Goal: Task Accomplishment & Management: Use online tool/utility

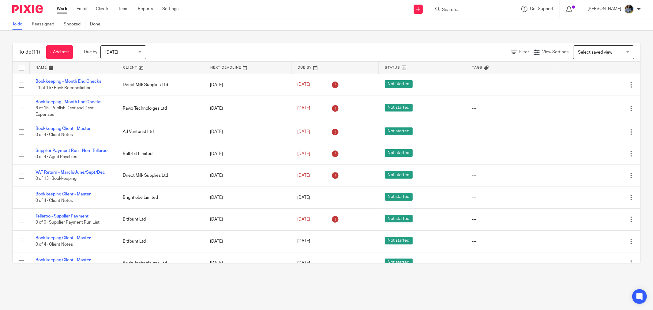
click at [125, 67] on link at bounding box center [160, 68] width 87 height 12
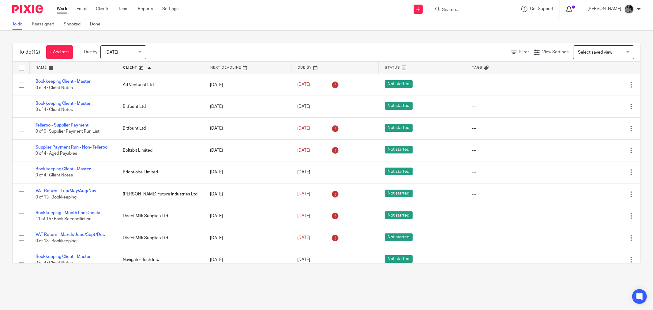
click at [572, 11] on icon at bounding box center [569, 9] width 6 height 6
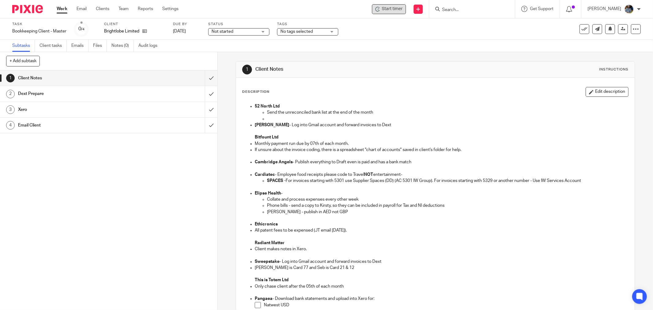
click at [390, 13] on div "Start timer" at bounding box center [389, 9] width 34 height 10
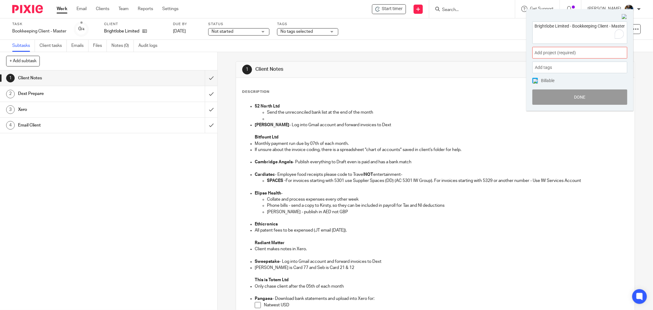
click at [549, 48] on div "Add project (required) :" at bounding box center [579, 53] width 95 height 12
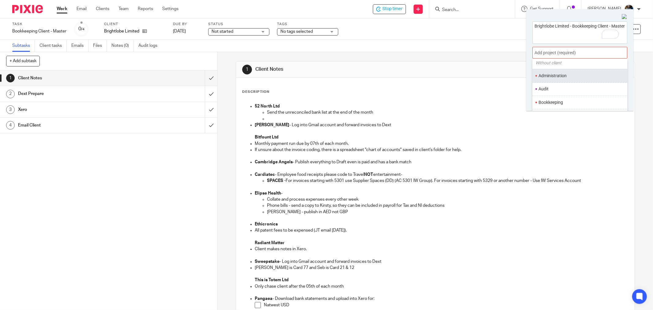
scroll to position [34, 0]
click at [560, 90] on li "Bookkeeping" at bounding box center [578, 90] width 80 height 6
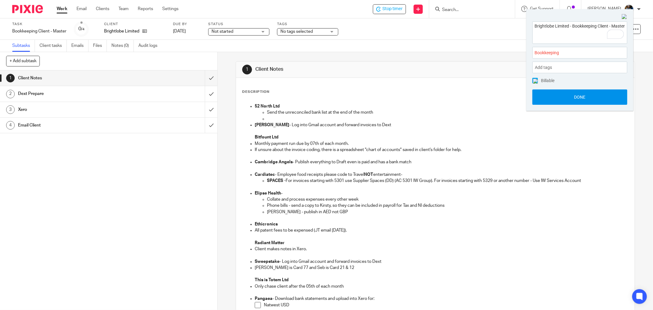
click at [578, 93] on button "Done" at bounding box center [579, 96] width 95 height 15
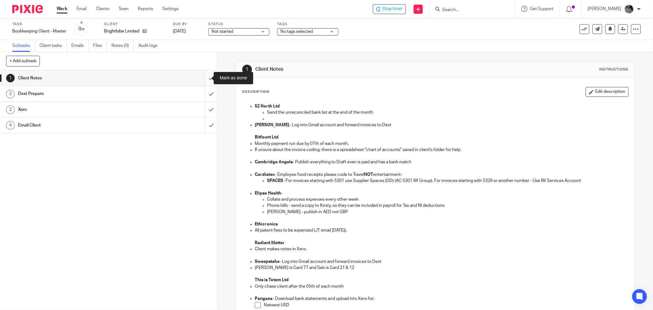
click at [205, 75] on input "submit" at bounding box center [108, 77] width 217 height 15
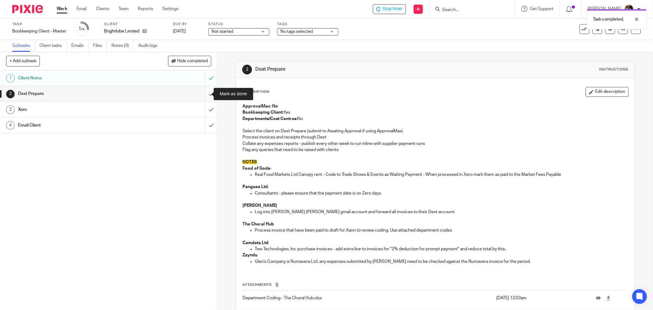
click at [204, 96] on input "submit" at bounding box center [108, 93] width 217 height 15
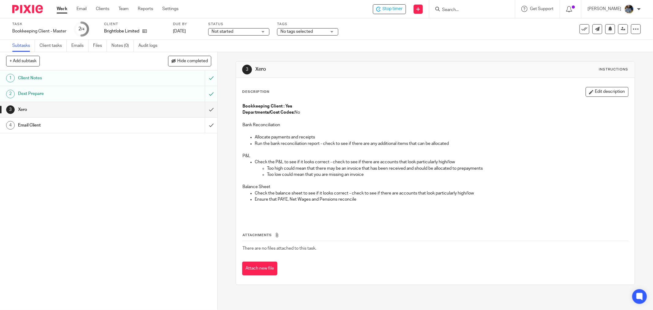
click at [258, 135] on p "Allocate payments and receipts" at bounding box center [441, 137] width 373 height 6
click at [581, 29] on icon at bounding box center [584, 29] width 6 height 6
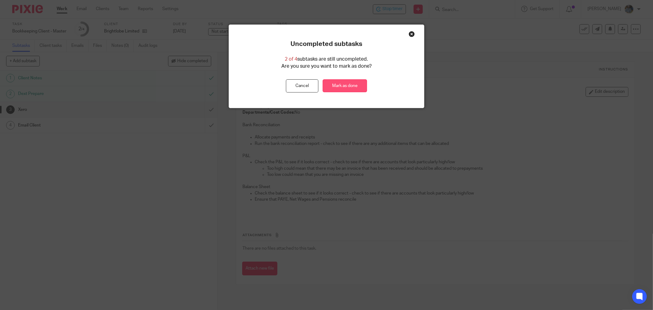
click at [347, 90] on link "Mark as done" at bounding box center [345, 85] width 44 height 13
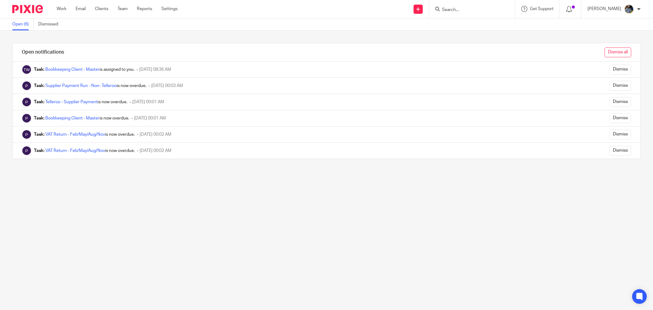
click at [606, 50] on input "Dismiss all" at bounding box center [618, 52] width 27 height 10
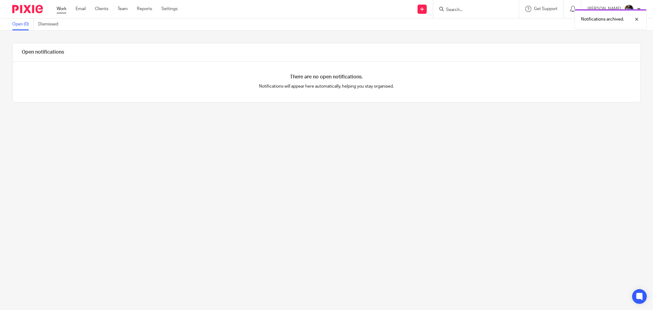
click at [63, 10] on link "Work" at bounding box center [62, 9] width 10 height 6
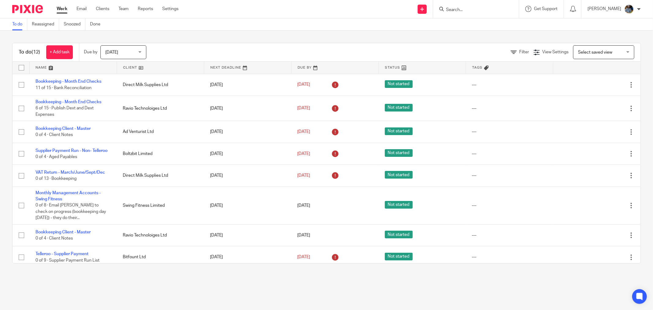
click at [128, 69] on link at bounding box center [160, 68] width 87 height 12
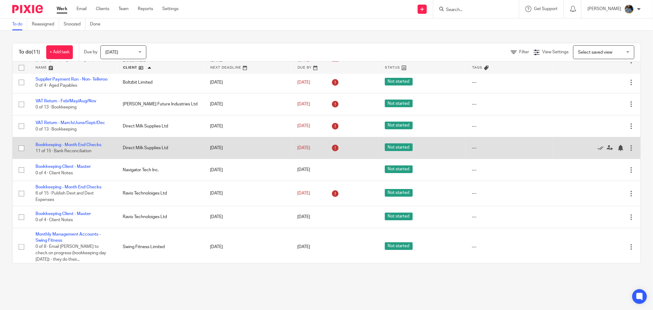
scroll to position [76, 0]
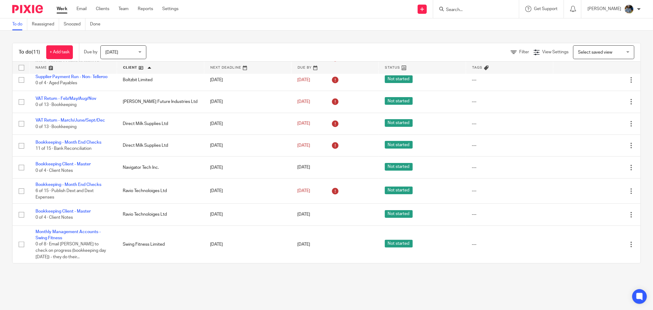
click at [216, 275] on div "To do (11) + Add task Due by Today Today Today Tomorrow This week Next week Thi…" at bounding box center [326, 153] width 653 height 245
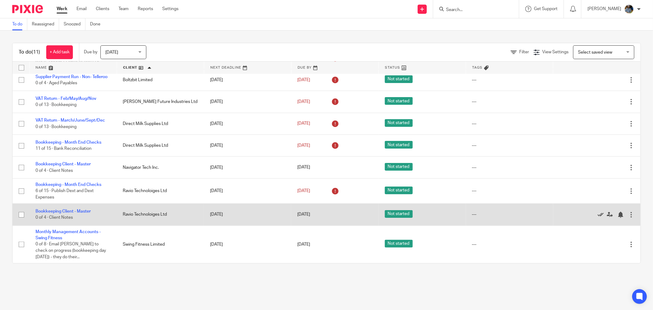
click at [598, 213] on icon at bounding box center [601, 215] width 6 height 6
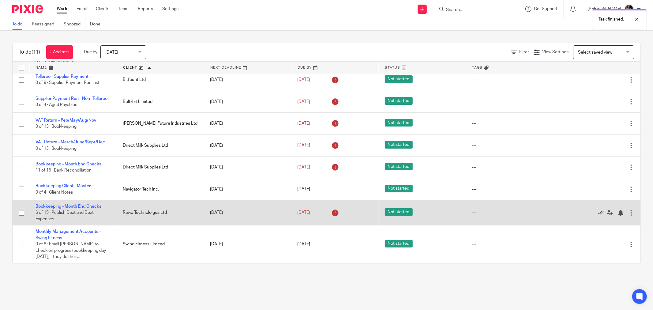
scroll to position [54, 0]
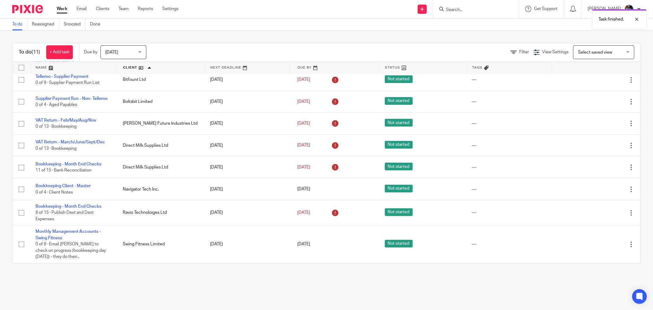
click at [186, 273] on div "To do (11) + Add task Due by Today Today Today Tomorrow This week Next week Thi…" at bounding box center [326, 153] width 653 height 245
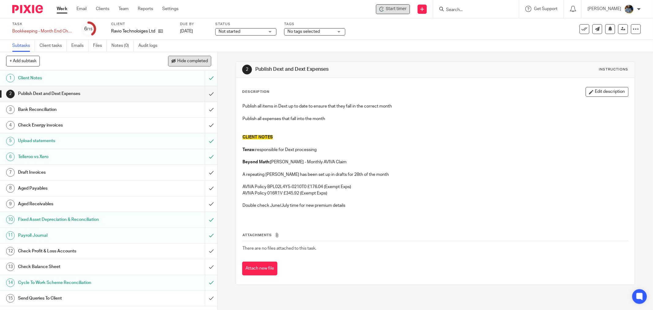
click at [197, 60] on span "Hide completed" at bounding box center [192, 61] width 31 height 5
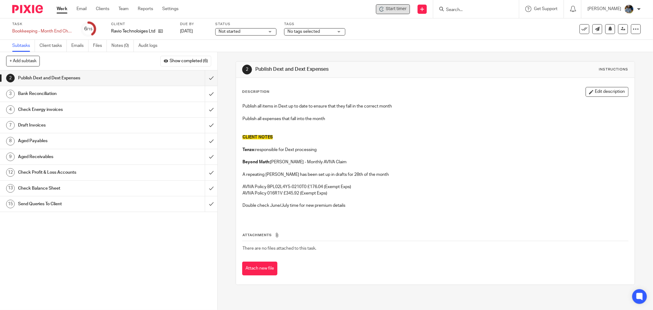
click at [400, 3] on div "Start timer Send new email Create task Add client Get Support Contact Support H…" at bounding box center [420, 9] width 465 height 18
click at [397, 8] on span "Start timer" at bounding box center [396, 9] width 21 height 6
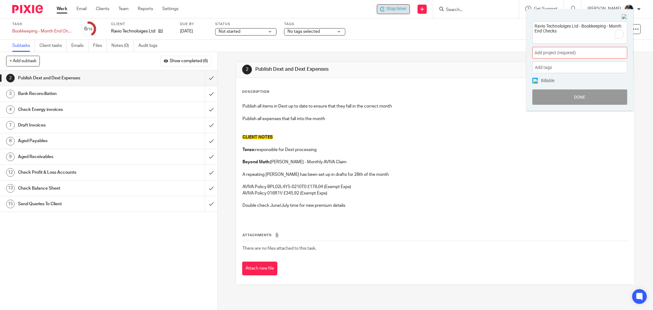
click at [574, 54] on span "Add project (required) :" at bounding box center [572, 53] width 77 height 6
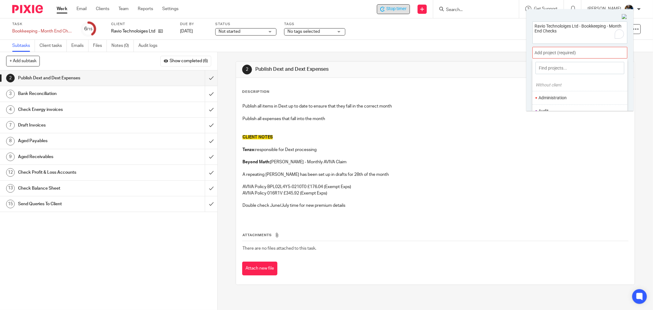
scroll to position [30, 0]
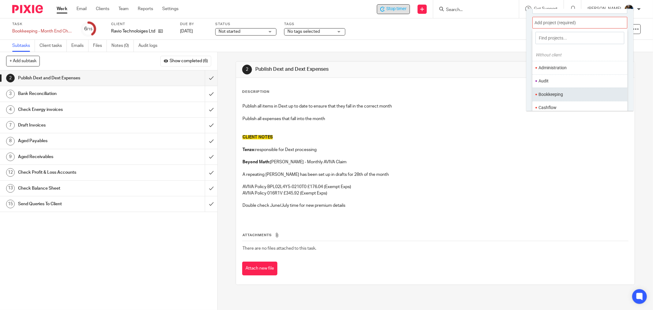
click at [558, 91] on ul "Bookkeeping" at bounding box center [579, 94] width 95 height 13
click at [579, 94] on li "Bookkeeping" at bounding box center [578, 94] width 80 height 6
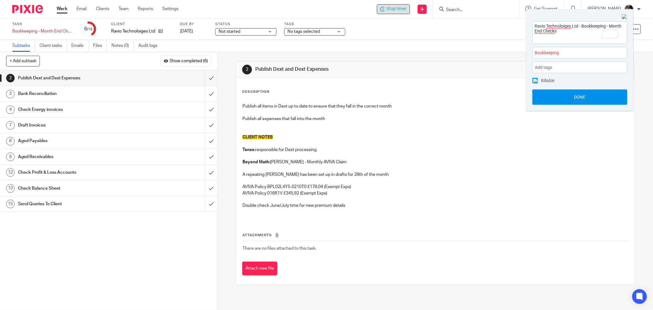
click at [580, 99] on button "Done" at bounding box center [579, 96] width 95 height 15
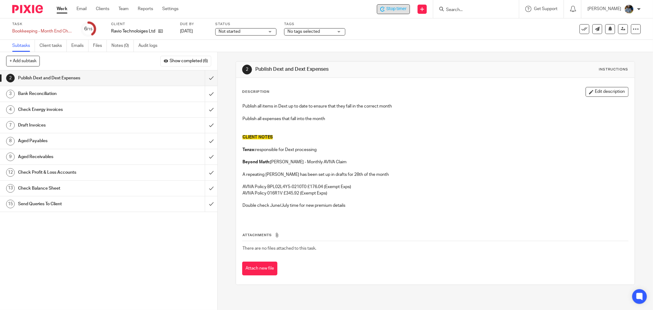
drag, startPoint x: 426, startPoint y: 71, endPoint x: 646, endPoint y: 28, distance: 224.0
click at [460, 63] on div "2 Publish Dext and Dext Expenses Instructions" at bounding box center [435, 70] width 399 height 16
click at [525, 198] on p at bounding box center [435, 199] width 386 height 6
drag, startPoint x: 89, startPoint y: 255, endPoint x: 113, endPoint y: 204, distance: 56.7
click at [91, 250] on div "1 Client Notes 2 Publish Dext and Dext Expenses 3 Bank Reconciliation 4 Check E…" at bounding box center [108, 189] width 217 height 239
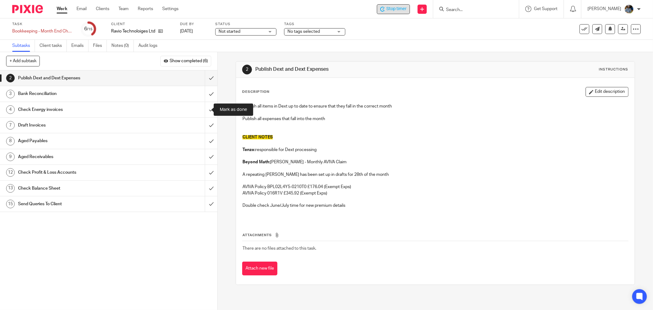
drag, startPoint x: 204, startPoint y: 109, endPoint x: 212, endPoint y: 113, distance: 9.0
click at [204, 109] on input "submit" at bounding box center [108, 109] width 217 height 15
click at [387, 196] on p at bounding box center [435, 199] width 386 height 6
drag, startPoint x: 86, startPoint y: 215, endPoint x: 234, endPoint y: 273, distance: 158.4
click at [90, 219] on div "1 Client Notes 2 Publish Dext and Dext Expenses 3 Bank Reconciliation 4 Check E…" at bounding box center [108, 189] width 217 height 239
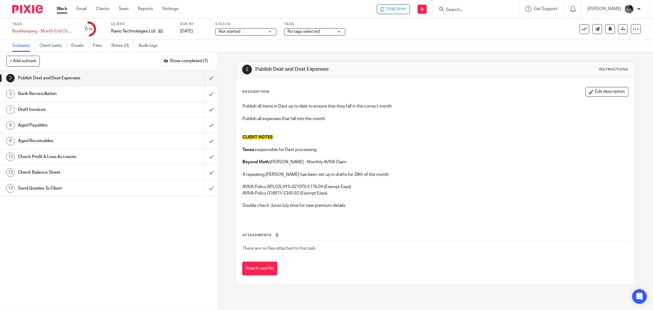
drag, startPoint x: 410, startPoint y: 193, endPoint x: 410, endPoint y: 197, distance: 4.0
click at [410, 193] on p "AVIVA Policy 016R1V £345.92 (Exempt Exps)" at bounding box center [435, 193] width 386 height 6
drag, startPoint x: 596, startPoint y: 248, endPoint x: 583, endPoint y: 235, distance: 17.8
click at [595, 248] on td "There are no files attached to this task." at bounding box center [435, 248] width 386 height 15
drag, startPoint x: 353, startPoint y: 208, endPoint x: 242, endPoint y: 64, distance: 182.0
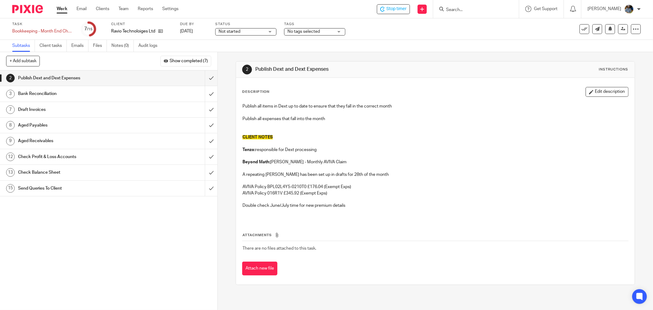
click at [241, 65] on div "2 Publish Dext and Dext Expenses Instructions Description Edit description Publ…" at bounding box center [435, 172] width 399 height 223
drag, startPoint x: 351, startPoint y: 263, endPoint x: 234, endPoint y: 64, distance: 231.0
click at [230, 59] on div "2 Publish Dext and Dext Expenses Instructions Description Edit description Publ…" at bounding box center [435, 181] width 435 height 258
click at [448, 71] on div "2 Publish Dext and Dext Expenses Instructions" at bounding box center [435, 70] width 386 height 10
click at [368, 174] on p "A repeating bill has been set up in drafts for 28th of the month" at bounding box center [435, 174] width 386 height 6
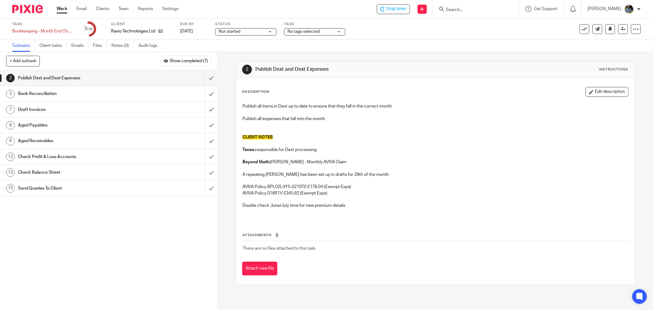
click at [377, 162] on p "Beyond Math: Alan Patterson - Monthly AVIVA Claim" at bounding box center [435, 162] width 386 height 6
click at [434, 169] on p at bounding box center [435, 168] width 386 height 6
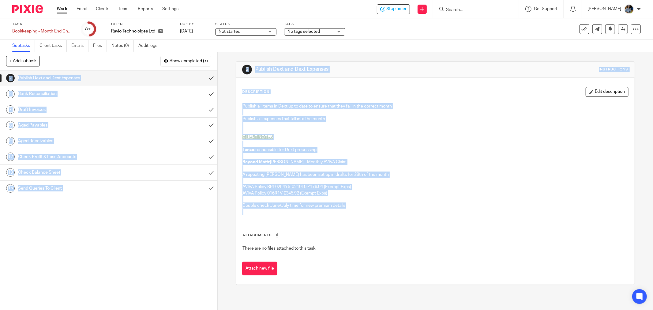
drag, startPoint x: 233, startPoint y: 51, endPoint x: 239, endPoint y: 68, distance: 18.6
click at [233, 51] on main "Task Bookkeeping - Month End Checks Save Bookkeeping - Month End Checks 7 /15 C…" at bounding box center [326, 155] width 653 height 310
click at [351, 183] on p at bounding box center [435, 181] width 386 height 6
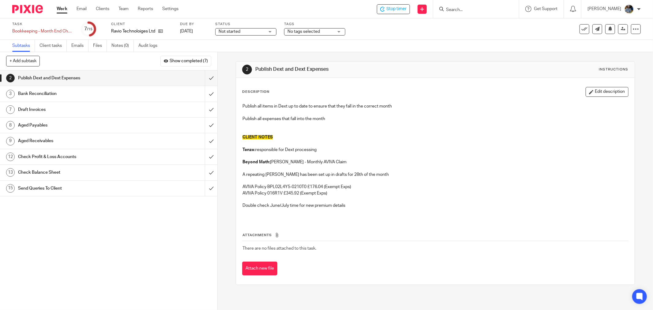
drag, startPoint x: 380, startPoint y: 228, endPoint x: 216, endPoint y: 31, distance: 256.3
click at [216, 31] on main "Task Bookkeeping - Month End Checks Save Bookkeeping - Month End Checks 7 /15 C…" at bounding box center [326, 155] width 653 height 310
drag, startPoint x: 404, startPoint y: 205, endPoint x: 401, endPoint y: 212, distance: 7.8
click at [404, 204] on p "Double check June/July time for new premium details" at bounding box center [435, 205] width 386 height 6
click at [383, 225] on div "Attachments There are no files attached to this task. Attach new file" at bounding box center [435, 248] width 386 height 56
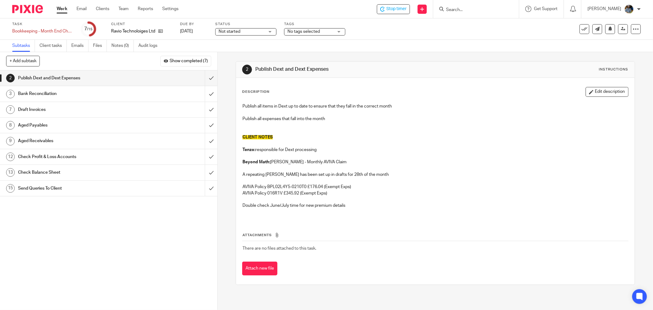
click at [381, 216] on div "Publish all items in Dext up to date to ensure that they fall in the correct mo…" at bounding box center [435, 159] width 392 height 119
drag, startPoint x: 454, startPoint y: 152, endPoint x: 321, endPoint y: 122, distance: 136.4
click at [451, 152] on div "Publish all items in Dext up to date to ensure that they fall in the correct mo…" at bounding box center [435, 159] width 392 height 119
drag, startPoint x: 408, startPoint y: 182, endPoint x: 490, endPoint y: 156, distance: 85.8
click at [408, 181] on p at bounding box center [435, 181] width 386 height 6
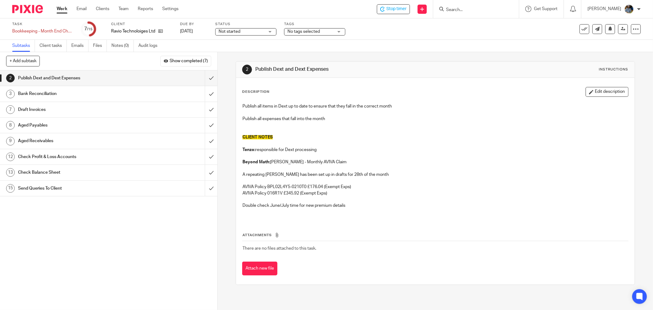
drag, startPoint x: 410, startPoint y: 219, endPoint x: 273, endPoint y: 57, distance: 212.0
click at [273, 59] on div "2 Publish Dext and Dext Expenses Instructions Description Edit description Publ…" at bounding box center [435, 173] width 399 height 242
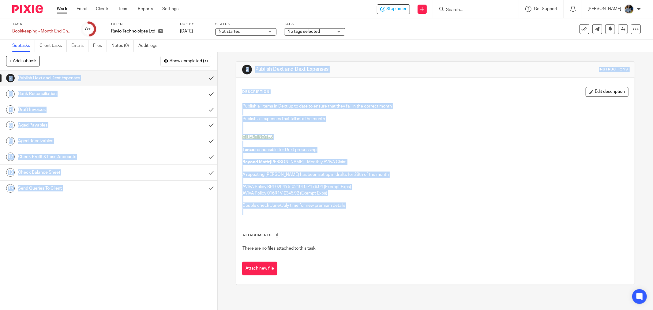
drag, startPoint x: 376, startPoint y: 265, endPoint x: 268, endPoint y: 45, distance: 244.9
click at [262, 44] on main "Task Bookkeeping - Month End Checks Save Bookkeeping - Month End Checks 7 /15 C…" at bounding box center [326, 155] width 653 height 310
click at [509, 166] on p at bounding box center [435, 168] width 386 height 6
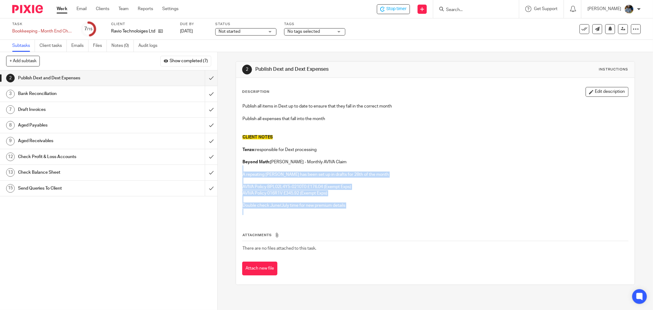
click at [508, 166] on p at bounding box center [435, 168] width 386 height 6
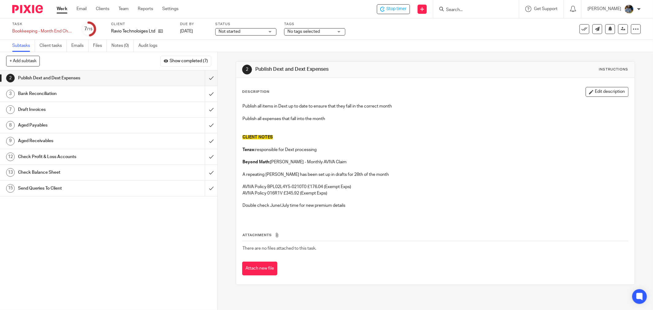
click at [374, 70] on h1 "Publish Dext and Dext Expenses" at bounding box center [351, 69] width 193 height 6
click at [367, 69] on h1 "Publish Dext and Dext Expenses" at bounding box center [351, 69] width 193 height 6
click at [310, 52] on div "2 Publish Dext and Dext Expenses Instructions Description Edit description Publ…" at bounding box center [435, 173] width 399 height 242
click at [467, 172] on p "A repeating bill has been set up in drafts for 28th of the month" at bounding box center [435, 174] width 386 height 6
click at [372, 149] on p "Tenzo: responsible for Dext processing" at bounding box center [435, 150] width 386 height 6
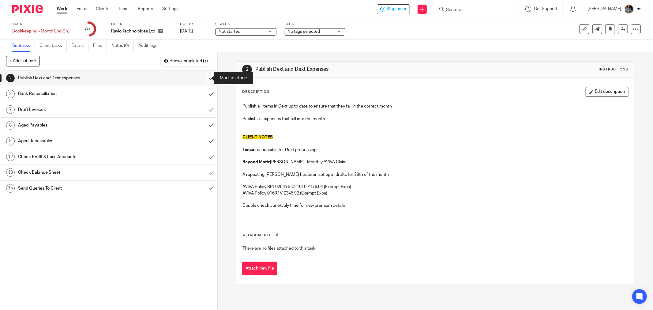
click at [203, 77] on input "submit" at bounding box center [108, 77] width 217 height 15
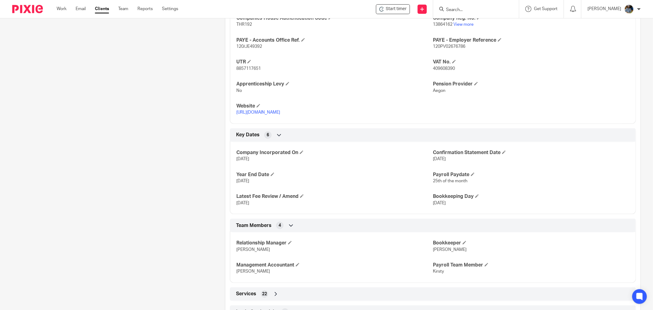
scroll to position [322, 0]
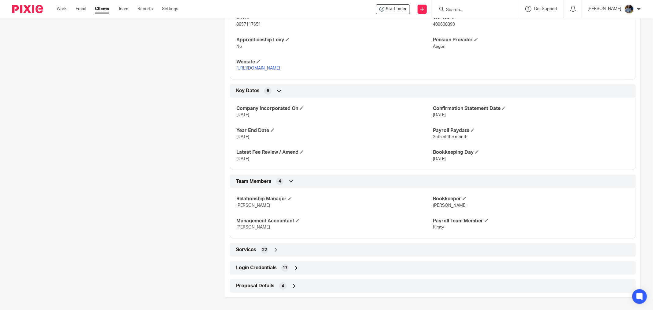
click at [263, 265] on span "Login Credentials" at bounding box center [256, 267] width 41 height 6
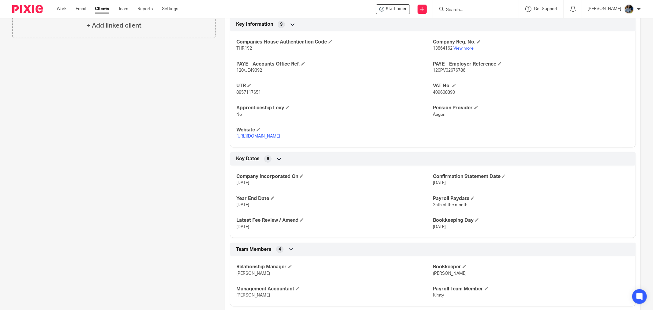
scroll to position [0, 0]
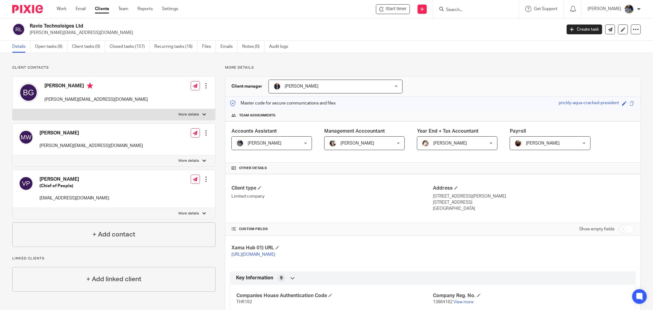
click at [480, 7] on input "Search" at bounding box center [472, 10] width 55 height 6
type input "patient"
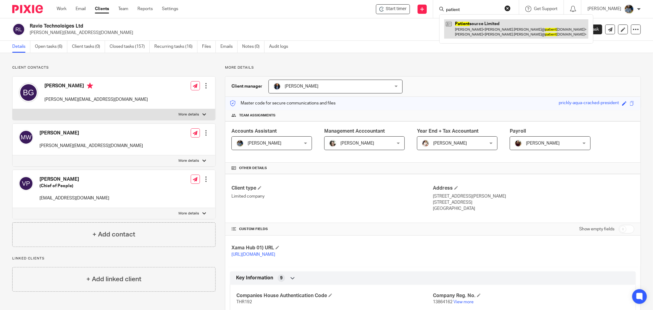
drag, startPoint x: 516, startPoint y: 18, endPoint x: 515, endPoint y: 21, distance: 3.2
click at [515, 19] on div "Patient source Limited [PERSON_NAME] < [PERSON_NAME].[PERSON_NAME]@ patient [DO…" at bounding box center [516, 28] width 154 height 29
click at [512, 27] on link at bounding box center [516, 28] width 144 height 19
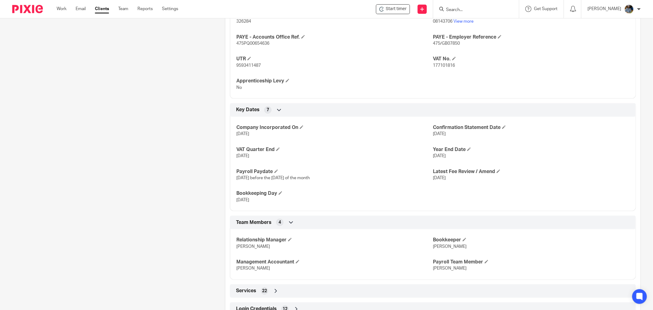
scroll to position [304, 0]
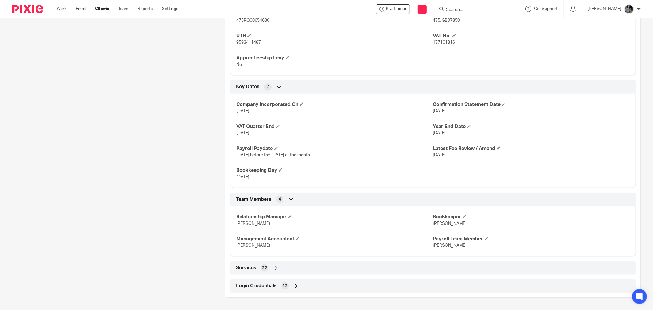
click at [259, 288] on span "Login Credentials" at bounding box center [256, 286] width 41 height 6
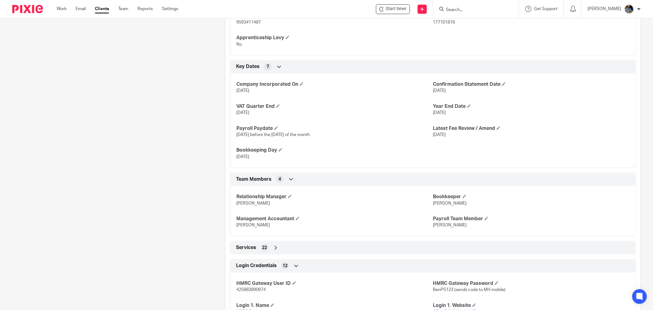
scroll to position [442, 0]
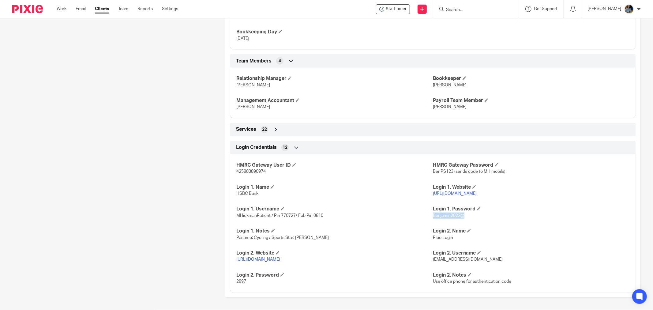
drag, startPoint x: 464, startPoint y: 215, endPoint x: 430, endPoint y: 216, distance: 34.0
click at [433, 216] on p "Benjamin2022@" at bounding box center [531, 215] width 197 height 6
copy span "Benjamin2022@"
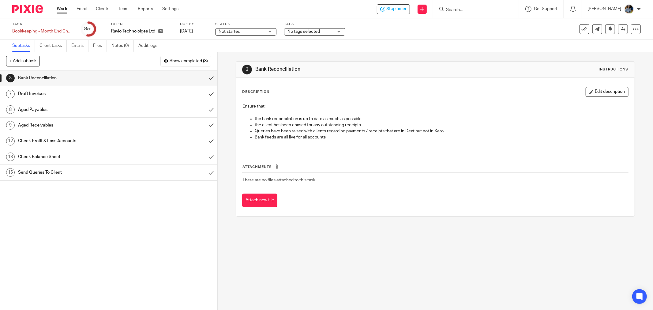
drag, startPoint x: 535, startPoint y: 204, endPoint x: 525, endPoint y: 197, distance: 12.0
click at [528, 198] on div "Attach new file" at bounding box center [435, 200] width 386 height 14
click at [418, 233] on div "3 Bank Reconciliation Instructions Description Edit description Ensure that: th…" at bounding box center [435, 181] width 435 height 258
click at [206, 93] on input "submit" at bounding box center [108, 93] width 217 height 15
click at [377, 167] on th "Attachments" at bounding box center [435, 168] width 386 height 9
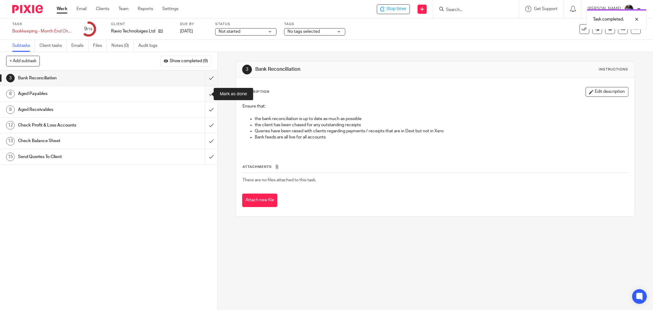
click at [204, 96] on input "submit" at bounding box center [108, 93] width 217 height 15
drag, startPoint x: 361, startPoint y: 198, endPoint x: 274, endPoint y: 66, distance: 157.9
click at [247, 69] on div "3 Bank Reconciliation Instructions Description Edit description Ensure that: th…" at bounding box center [435, 138] width 399 height 155
click at [410, 81] on div "Description Edit description Ensure that: the bank reconciliation is up to date…" at bounding box center [435, 147] width 399 height 138
click at [389, 110] on p at bounding box center [435, 112] width 386 height 6
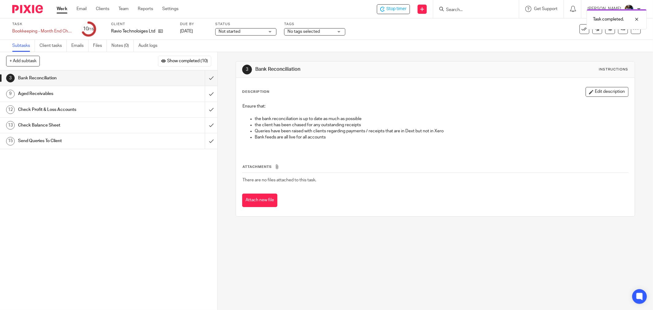
click at [369, 155] on div "Attachments There are no files attached to this task. Attach new file" at bounding box center [435, 180] width 386 height 56
click at [175, 186] on div "1 Client Notes 2 Publish Dext and Dext Expenses 3 Bank Reconciliation 4 Check E…" at bounding box center [108, 189] width 217 height 239
click at [205, 77] on input "submit" at bounding box center [108, 77] width 217 height 15
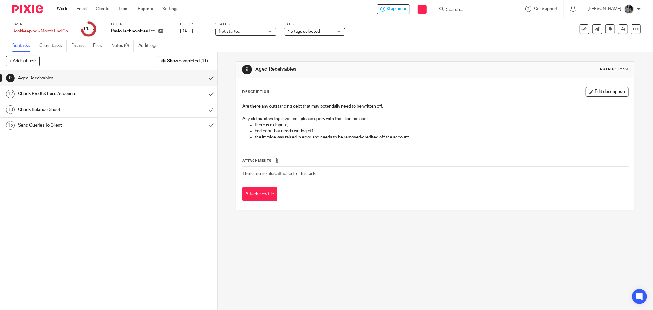
drag, startPoint x: 97, startPoint y: 177, endPoint x: 230, endPoint y: 155, distance: 134.7
click at [97, 176] on div "1 Client Notes 2 Publish Dext and Dext Expenses 3 Bank Reconciliation 4 Check E…" at bounding box center [108, 189] width 217 height 239
drag, startPoint x: 395, startPoint y: 196, endPoint x: 380, endPoint y: 188, distance: 17.1
click at [393, 196] on div "Attach new file" at bounding box center [435, 194] width 386 height 14
click at [192, 59] on span "Show completed (11)" at bounding box center [187, 61] width 41 height 5
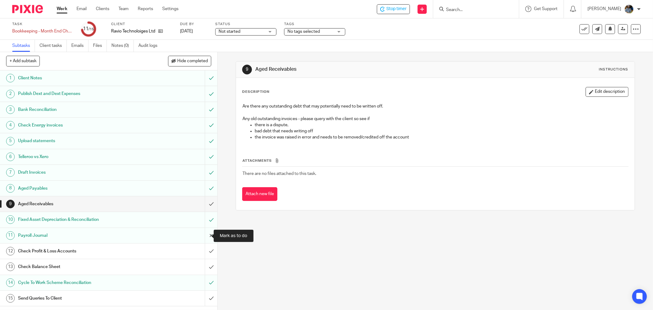
click at [204, 236] on input "submit" at bounding box center [108, 235] width 217 height 15
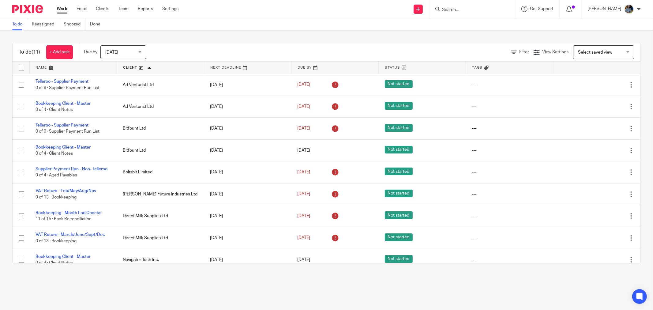
click at [264, 41] on div "To do (11) + Add task Due by [DATE] [DATE] [DATE] [DATE] This week Next week Th…" at bounding box center [326, 153] width 653 height 245
click at [302, 25] on div "To do Reassigned Snoozed Done" at bounding box center [326, 24] width 653 height 12
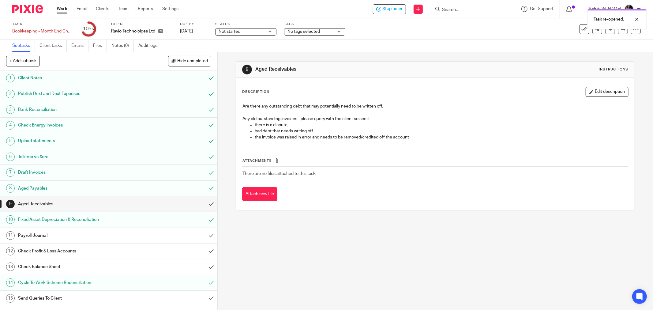
click at [192, 63] on button "Hide completed" at bounding box center [189, 61] width 43 height 10
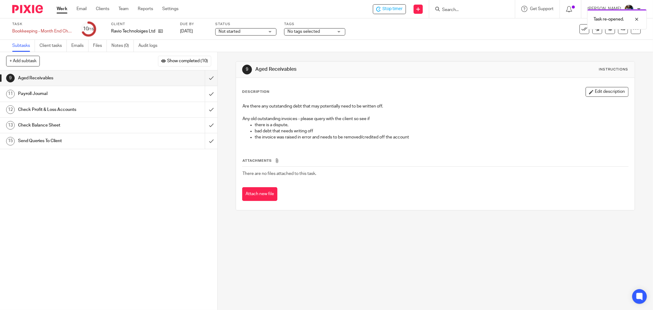
drag, startPoint x: 458, startPoint y: 174, endPoint x: 455, endPoint y: 171, distance: 4.0
click at [458, 173] on td "There are no files attached to this task." at bounding box center [435, 173] width 386 height 15
drag, startPoint x: 249, startPoint y: 65, endPoint x: 401, endPoint y: 214, distance: 212.6
click at [399, 213] on div "9 Aged Receivables Instructions Description Edit description Are there any outs…" at bounding box center [435, 135] width 399 height 167
click at [401, 214] on div "9 Aged Receivables Instructions Description Edit description Are there any outs…" at bounding box center [435, 135] width 399 height 167
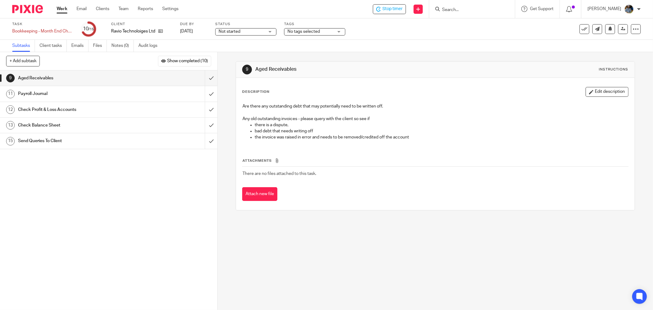
drag, startPoint x: 391, startPoint y: 209, endPoint x: 237, endPoint y: 67, distance: 209.5
click at [242, 71] on div "9 Aged Receivables Instructions Description Edit description Are there any outs…" at bounding box center [435, 135] width 399 height 167
click at [398, 81] on div "Description Edit description Are there any outstanding debt that may potentiall…" at bounding box center [435, 144] width 399 height 132
click at [428, 74] on div "9 Aged Receivables Instructions" at bounding box center [435, 70] width 386 height 10
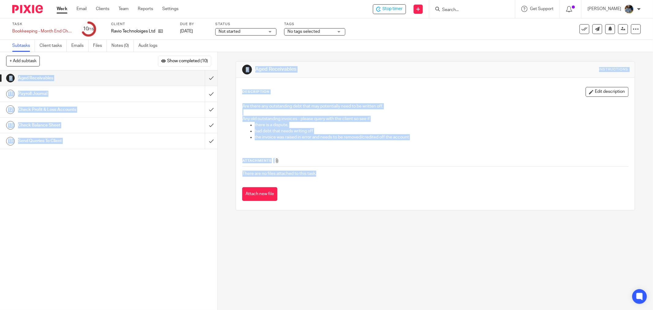
drag, startPoint x: 417, startPoint y: 176, endPoint x: 241, endPoint y: 49, distance: 216.6
click at [239, 49] on main "Task Bookkeeping - Month End Checks Save Bookkeeping - Month End Checks 10 /15 …" at bounding box center [326, 155] width 653 height 310
click at [486, 124] on p "there is a dispute," at bounding box center [441, 125] width 373 height 6
click at [469, 117] on p "Any old outstanding invoices - please query with the client so see if" at bounding box center [435, 119] width 386 height 6
click at [438, 68] on h1 "Aged Receivables" at bounding box center [351, 69] width 193 height 6
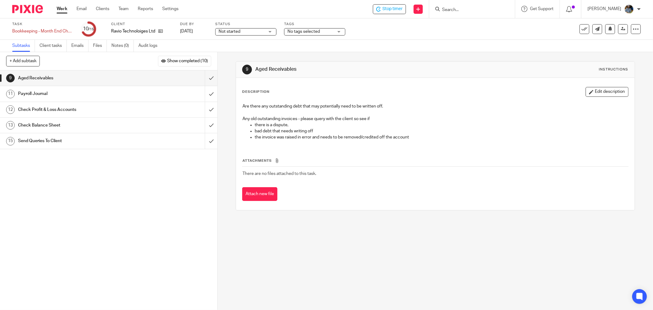
click at [452, 137] on p "the invoice was raised in error and needs to be removed/credited off the account" at bounding box center [441, 137] width 373 height 6
drag, startPoint x: 419, startPoint y: 197, endPoint x: 216, endPoint y: 39, distance: 256.9
click at [214, 39] on main "Task Bookkeeping - Month End Checks Save Bookkeeping - Month End Checks 10 /15 …" at bounding box center [326, 155] width 653 height 310
drag, startPoint x: 414, startPoint y: 52, endPoint x: 533, endPoint y: 62, distance: 118.6
click at [415, 52] on div "9 Aged Receivables Instructions Description Edit description Are there any outs…" at bounding box center [435, 135] width 399 height 167
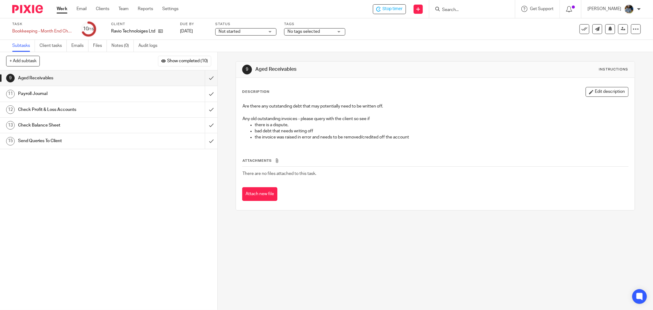
click at [429, 56] on div "9 Aged Receivables Instructions Description Edit description Are there any outs…" at bounding box center [435, 135] width 399 height 167
click at [443, 228] on div "9 Aged Receivables Instructions Description Edit description Are there any outs…" at bounding box center [435, 181] width 435 height 258
drag, startPoint x: 131, startPoint y: 179, endPoint x: 129, endPoint y: 175, distance: 4.9
click at [131, 179] on div "1 Client Notes 2 Publish Dext and Dext Expenses 3 Bank Reconciliation 4 Check E…" at bounding box center [108, 189] width 217 height 239
drag, startPoint x: 206, startPoint y: 78, endPoint x: 261, endPoint y: 83, distance: 55.7
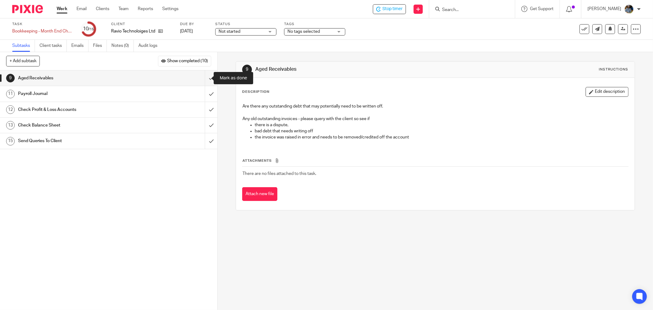
click at [206, 77] on input "submit" at bounding box center [108, 77] width 217 height 15
click at [313, 84] on div "Description Edit description Are there any outstanding debt that may potentiall…" at bounding box center [435, 144] width 399 height 132
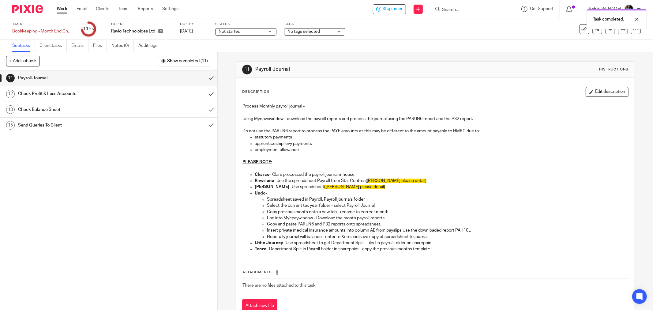
drag, startPoint x: 154, startPoint y: 212, endPoint x: 188, endPoint y: 115, distance: 101.8
click at [154, 210] on div "1 Client Notes 2 Publish Dext and Dext Expenses 3 Bank Reconciliation 4 Check E…" at bounding box center [108, 189] width 217 height 239
drag, startPoint x: 403, startPoint y: 97, endPoint x: 572, endPoint y: 81, distance: 170.3
click at [404, 97] on div "Description Edit description Process Monthly payroll journal - Using Myepwayind…" at bounding box center [435, 172] width 386 height 170
drag, startPoint x: 434, startPoint y: 154, endPoint x: 506, endPoint y: 270, distance: 136.4
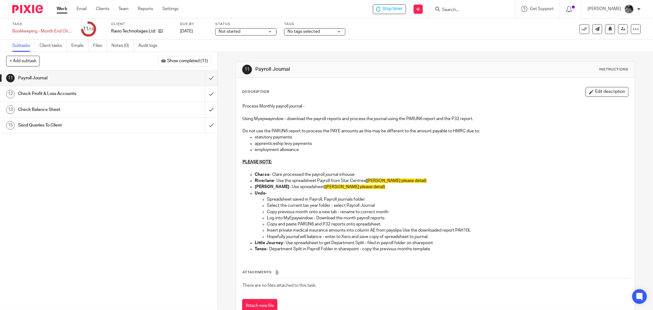
click at [437, 155] on p at bounding box center [435, 156] width 386 height 6
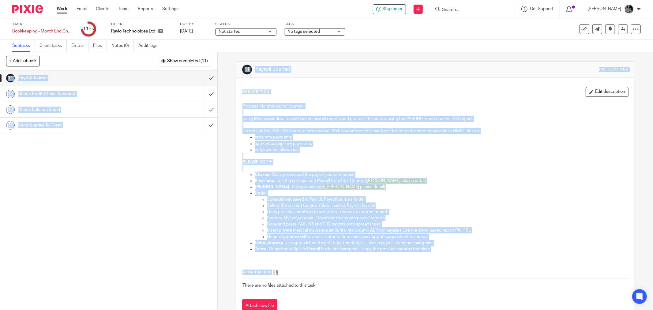
drag, startPoint x: 506, startPoint y: 270, endPoint x: 242, endPoint y: 43, distance: 347.9
click at [243, 43] on main "Task Bookkeeping - Month End Checks Save Bookkeeping - Month End Checks 11 /15 …" at bounding box center [326, 155] width 653 height 310
click at [431, 87] on div "Description Edit description" at bounding box center [435, 92] width 386 height 10
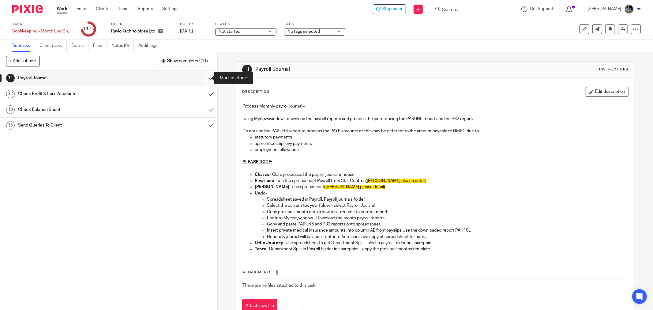
click at [204, 77] on input "submit" at bounding box center [108, 77] width 217 height 15
